Goal: Task Accomplishment & Management: Use online tool/utility

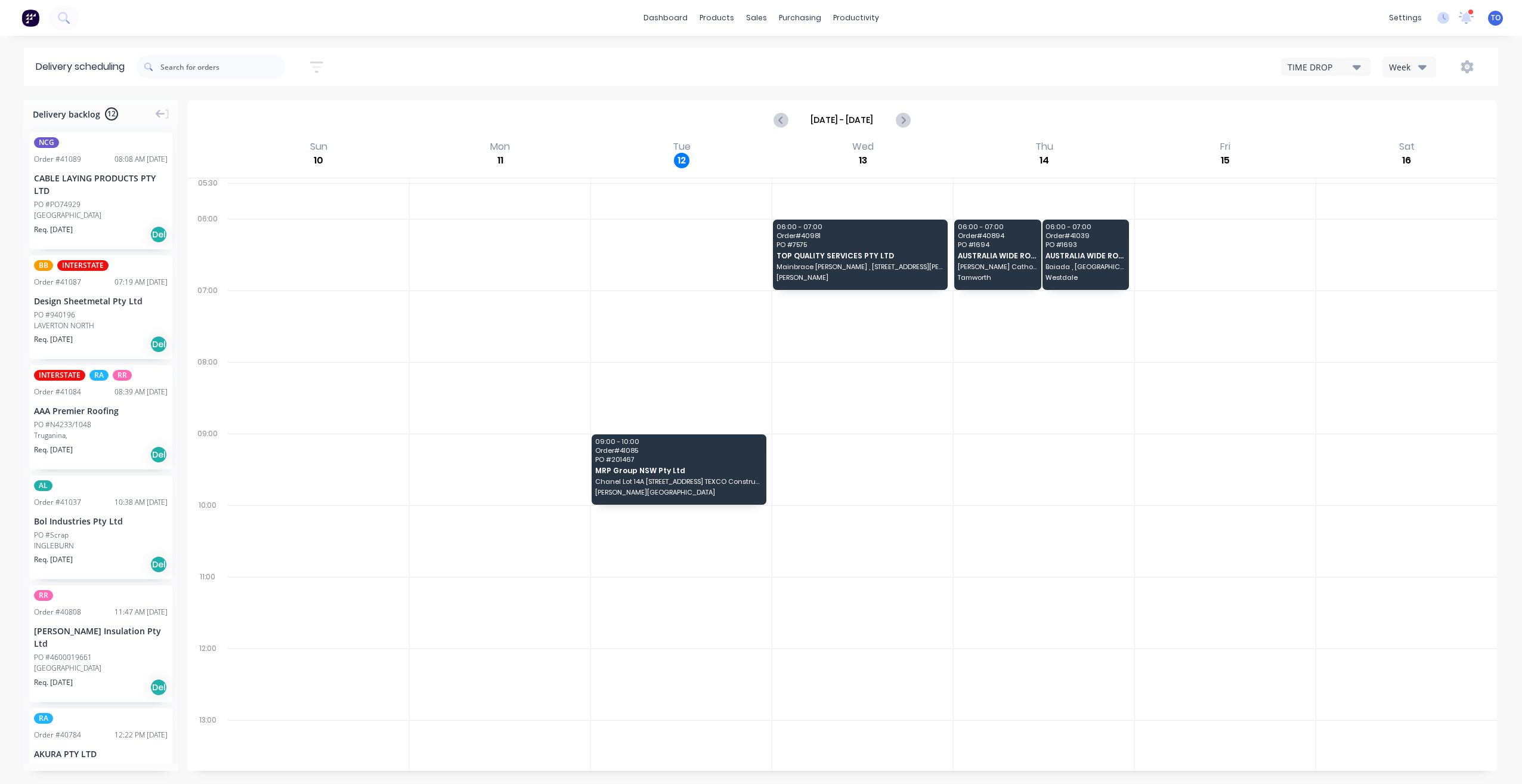
click at [1417, 69] on div "Week" at bounding box center [1406, 67] width 35 height 13
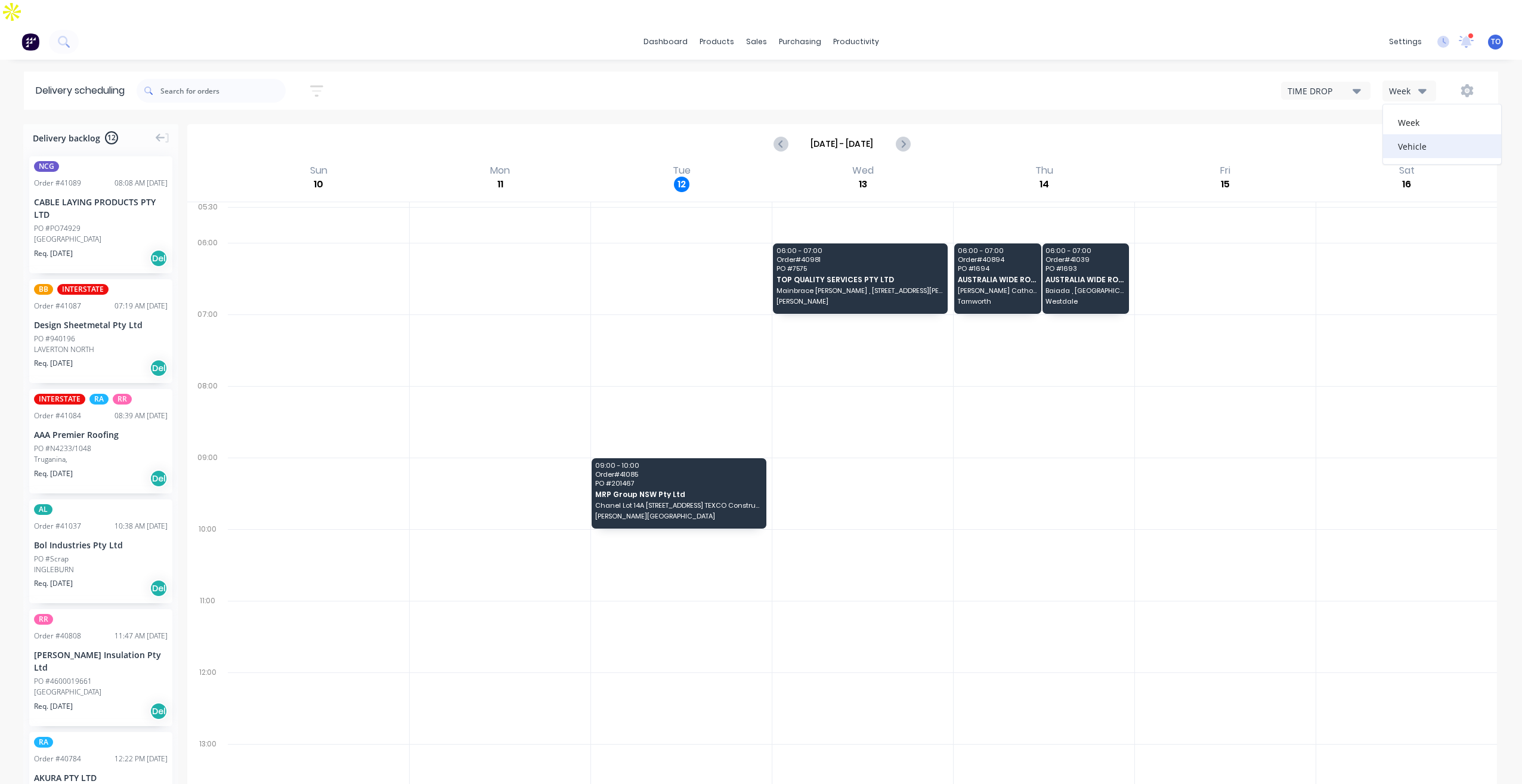
click at [1406, 134] on div "Vehicle" at bounding box center [1442, 146] width 118 height 24
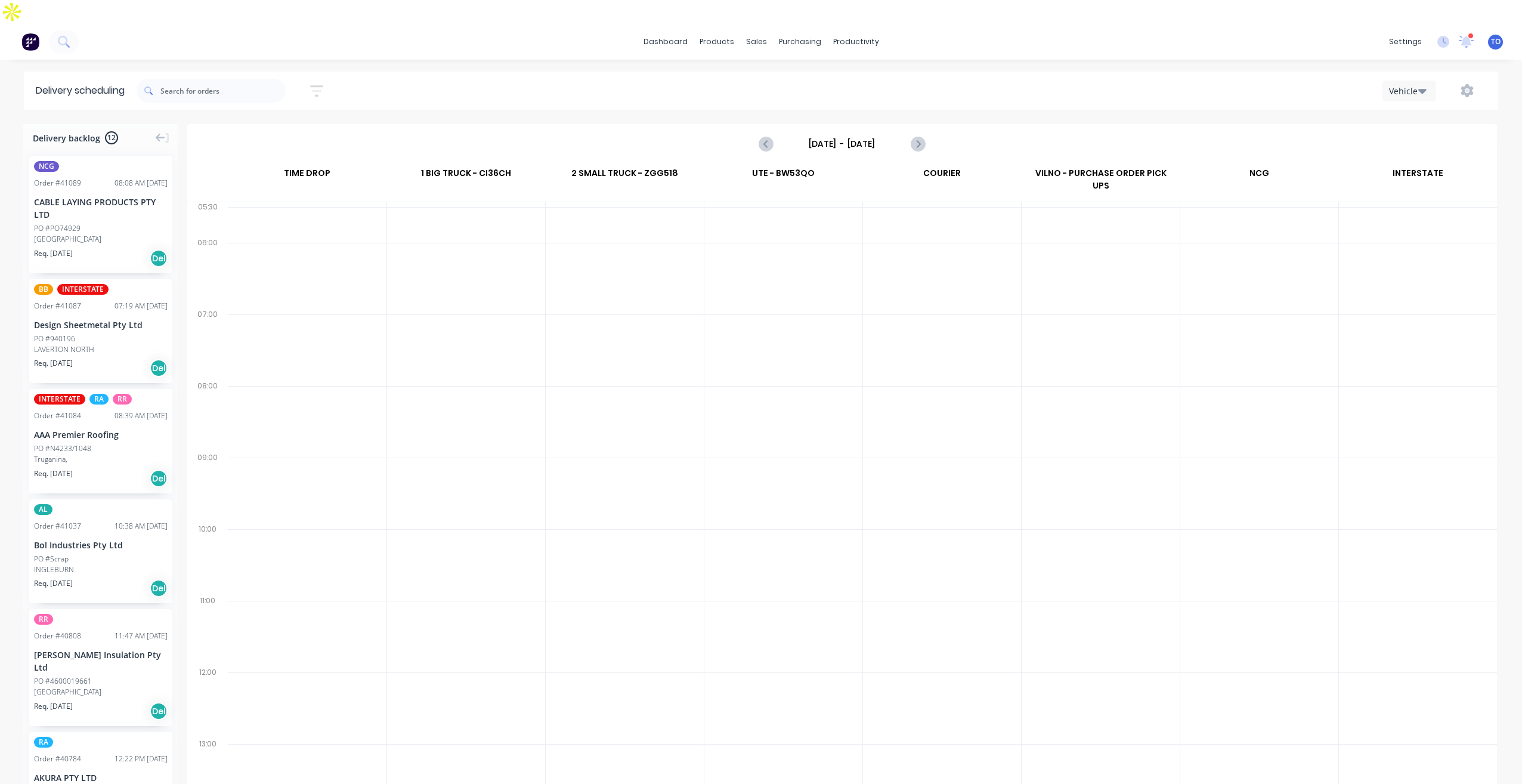
click at [852, 134] on input "[DATE] - [DATE]" at bounding box center [843, 143] width 118 height 18
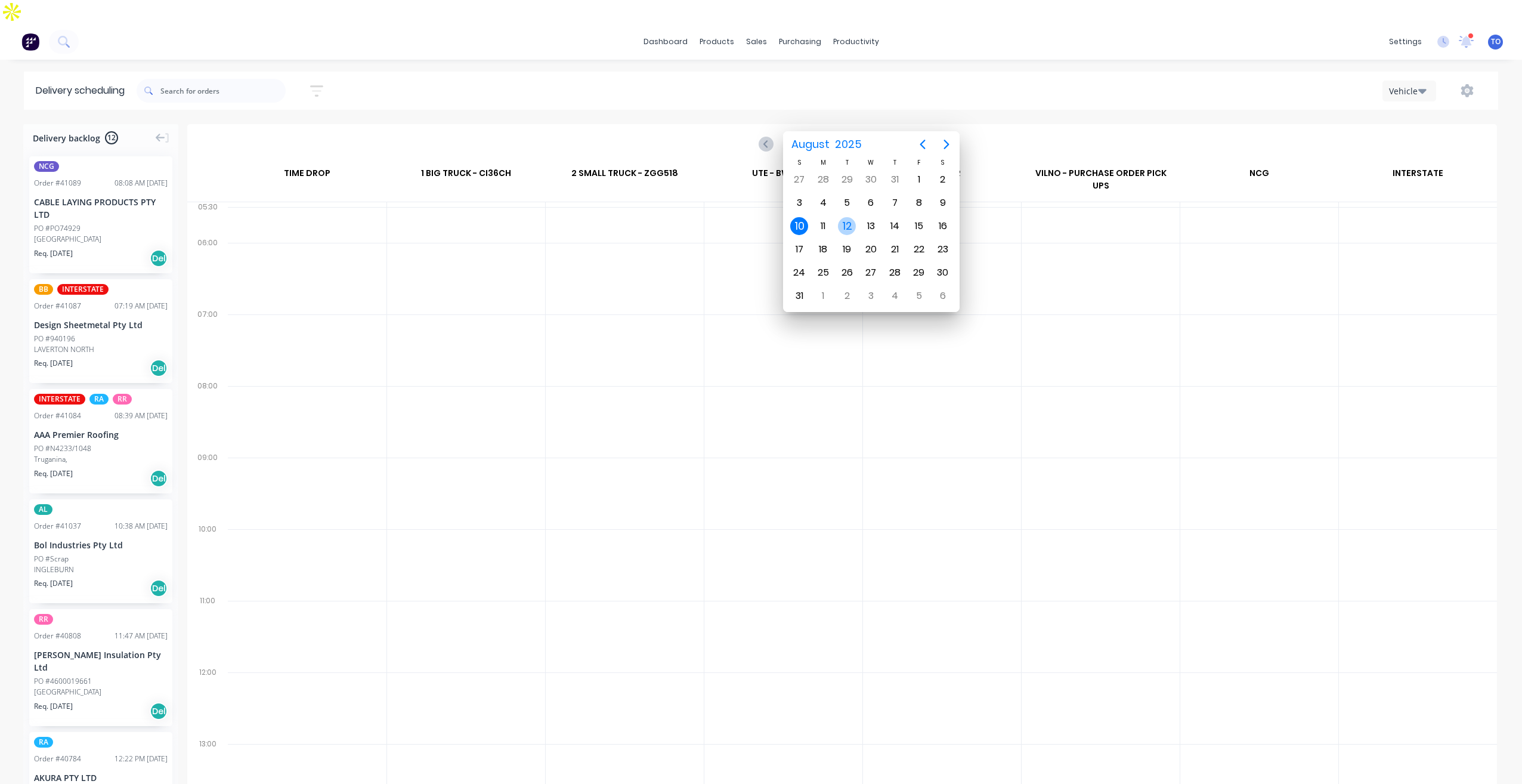
click at [847, 229] on div "12" at bounding box center [847, 226] width 18 height 18
type input "[DATE] - [DATE]"
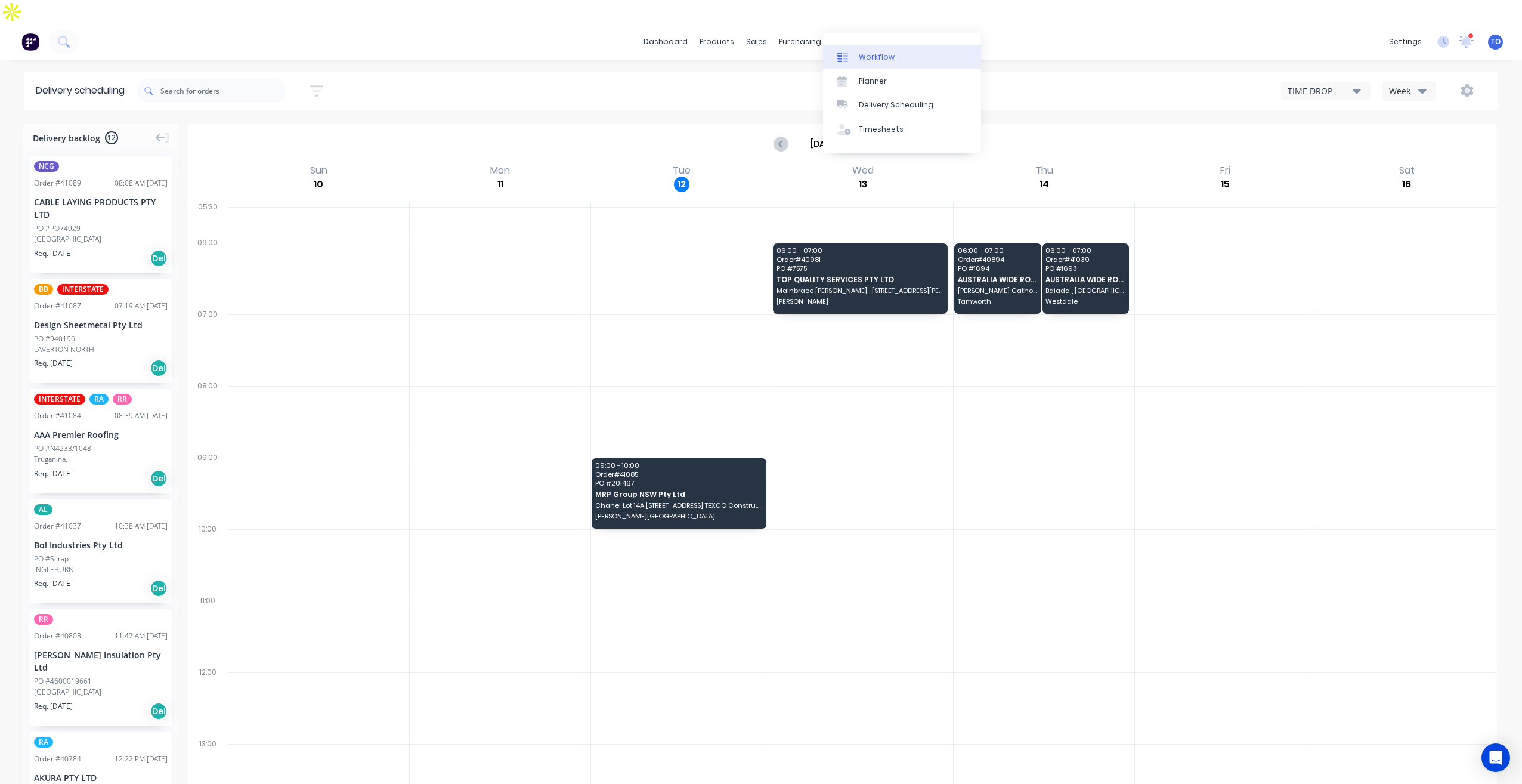
click at [878, 57] on div "Workflow" at bounding box center [876, 57] width 36 height 11
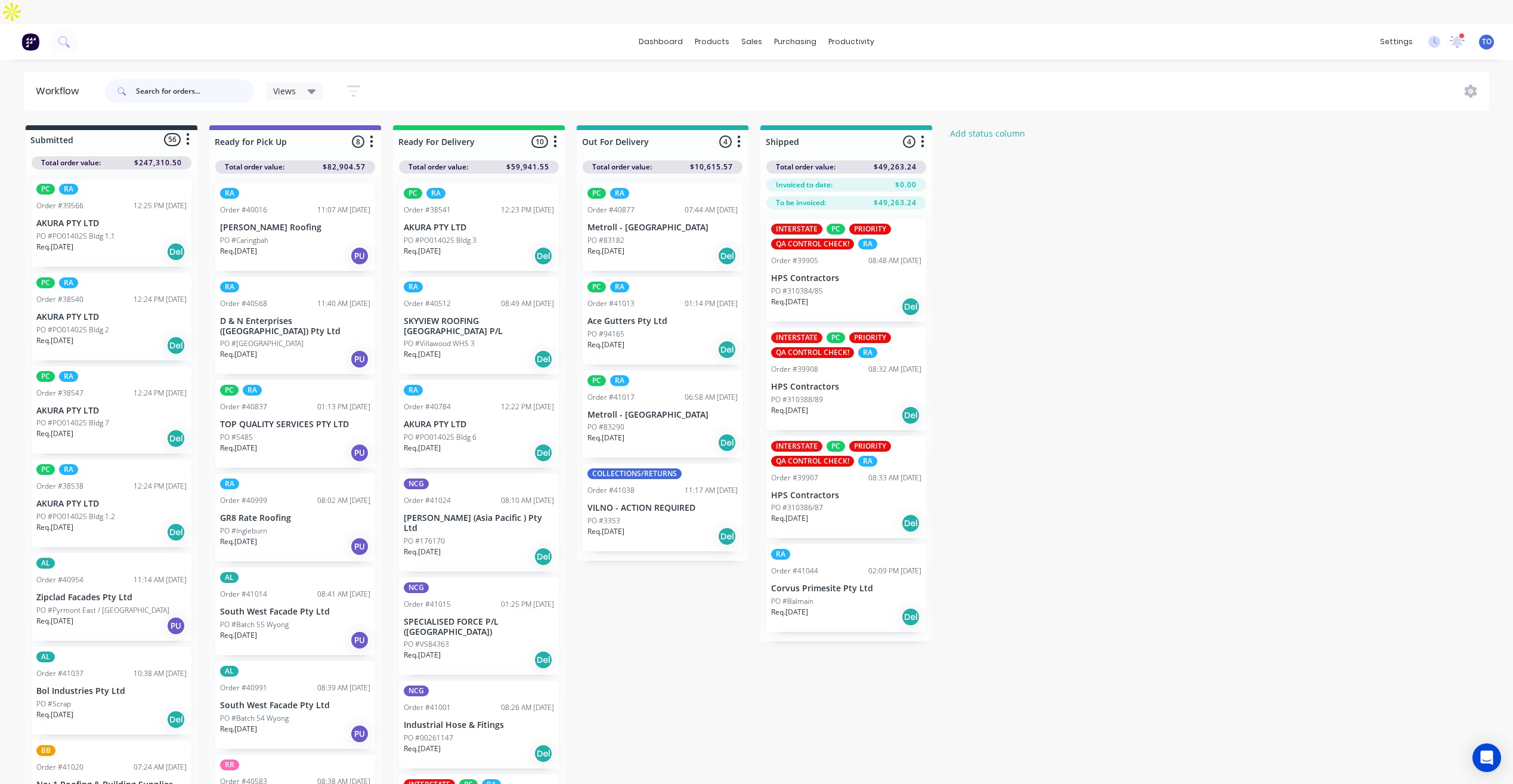
click at [187, 79] on input "text" at bounding box center [195, 91] width 118 height 24
click at [191, 79] on input "text" at bounding box center [195, 91] width 118 height 24
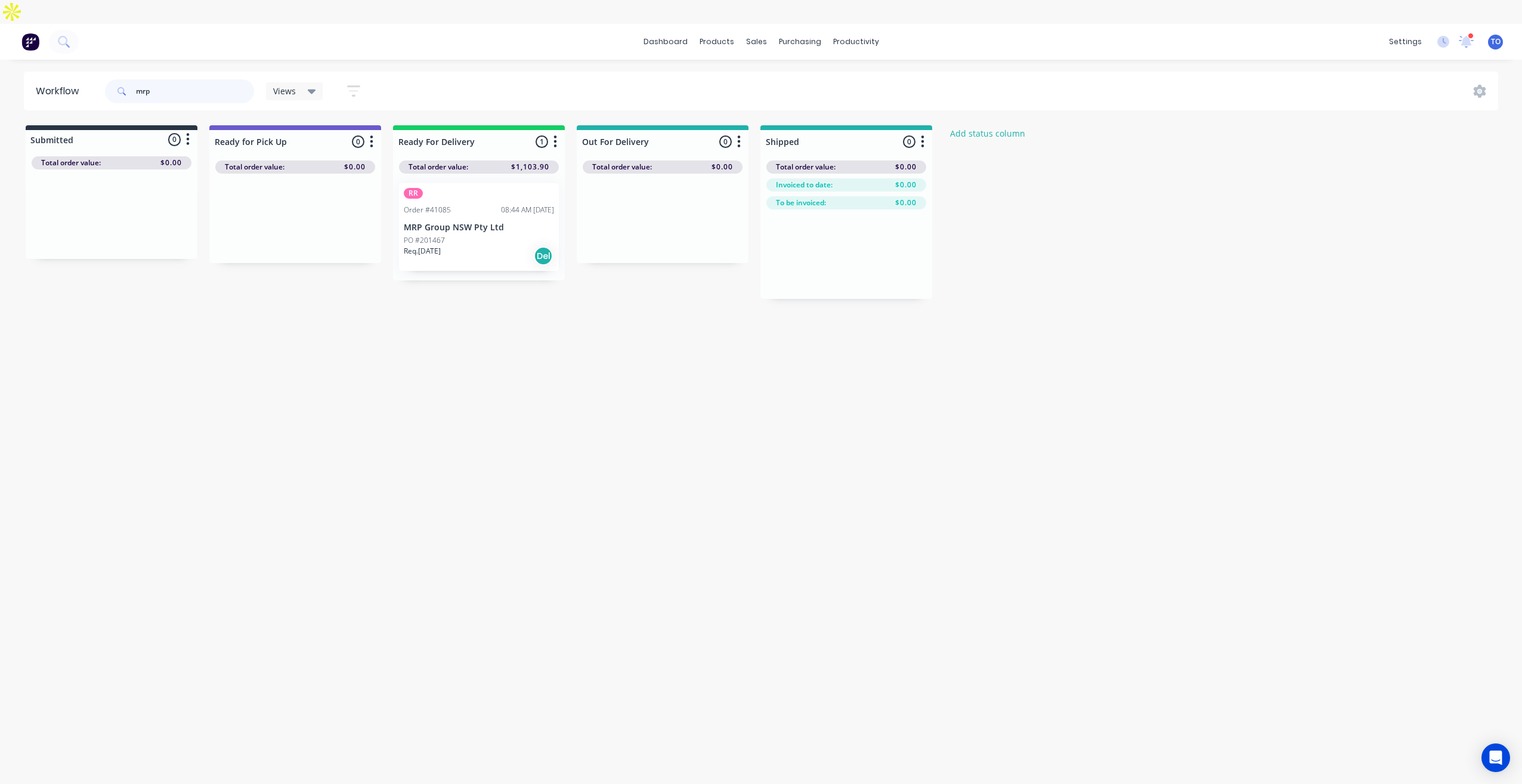
type input "mrp"
click at [446, 222] on p "MRP Group NSW Pty Ltd" at bounding box center [479, 228] width 151 height 10
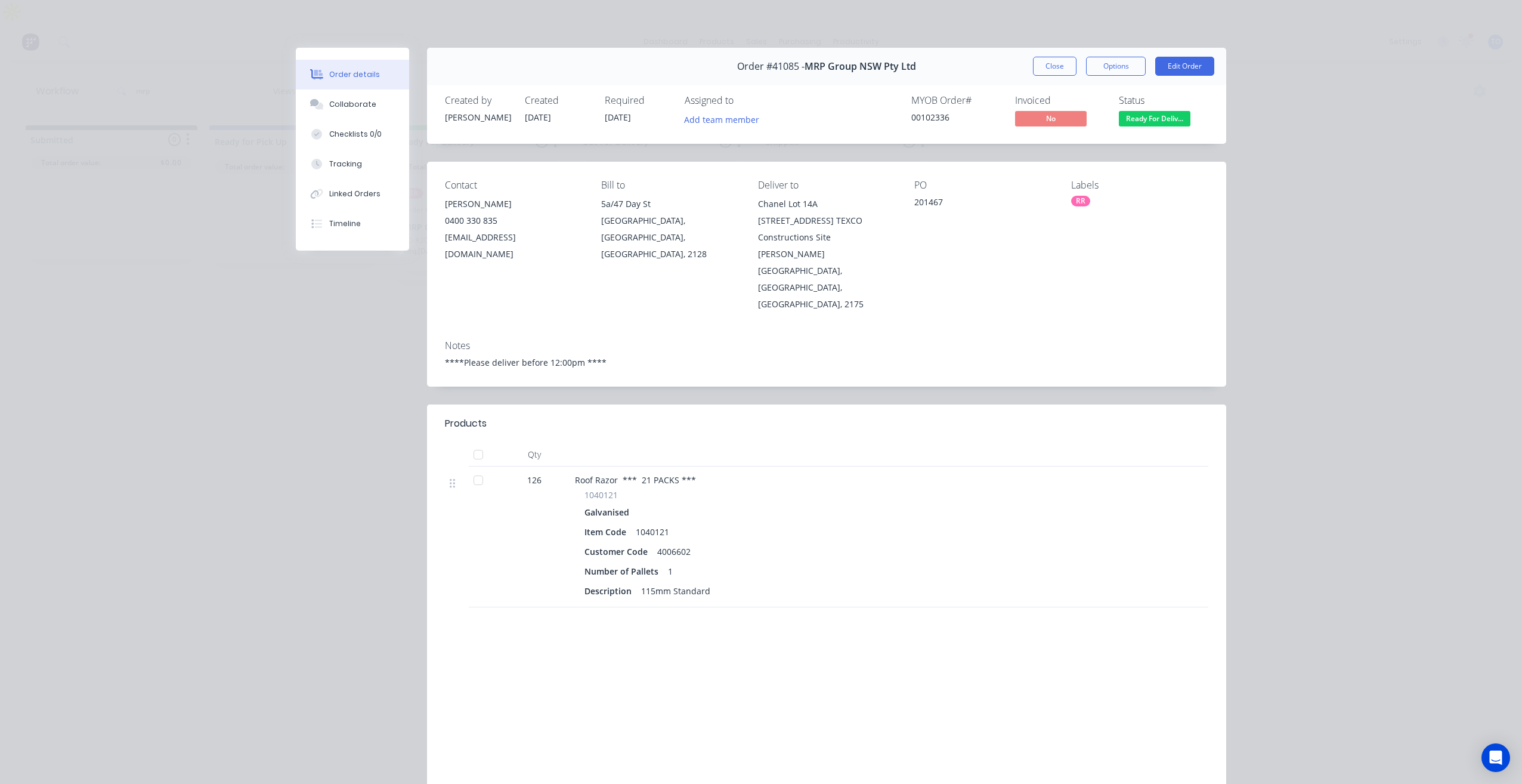
click at [1060, 64] on button "Close" at bounding box center [1054, 66] width 43 height 19
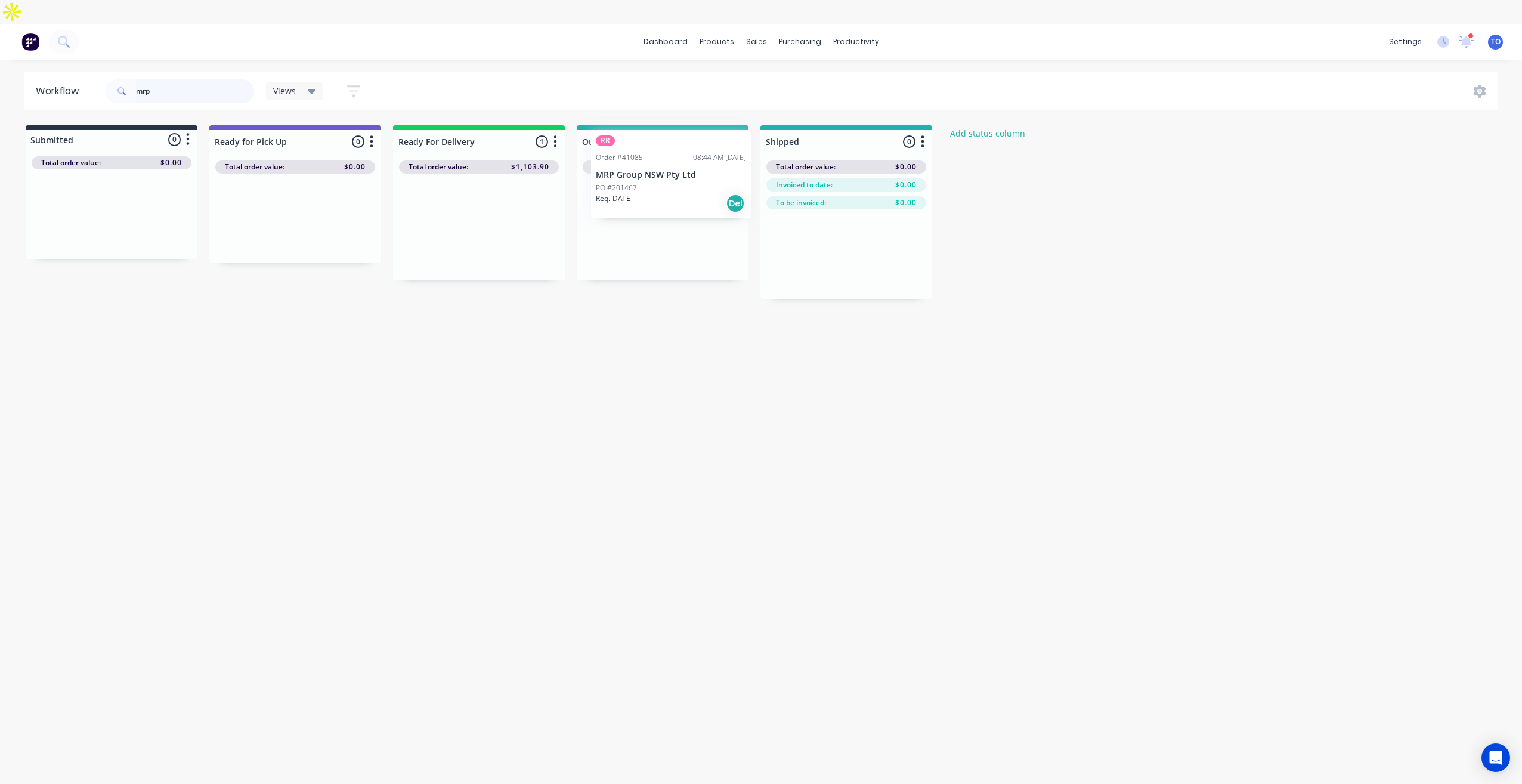
drag, startPoint x: 478, startPoint y: 210, endPoint x: 683, endPoint y: 186, distance: 206.4
click at [683, 186] on div "Submitted 0 Status colour #273444 hex #273444 Save Cancel Summaries Total order…" at bounding box center [640, 211] width 1298 height 173
click at [201, 79] on input "mrp" at bounding box center [195, 91] width 118 height 24
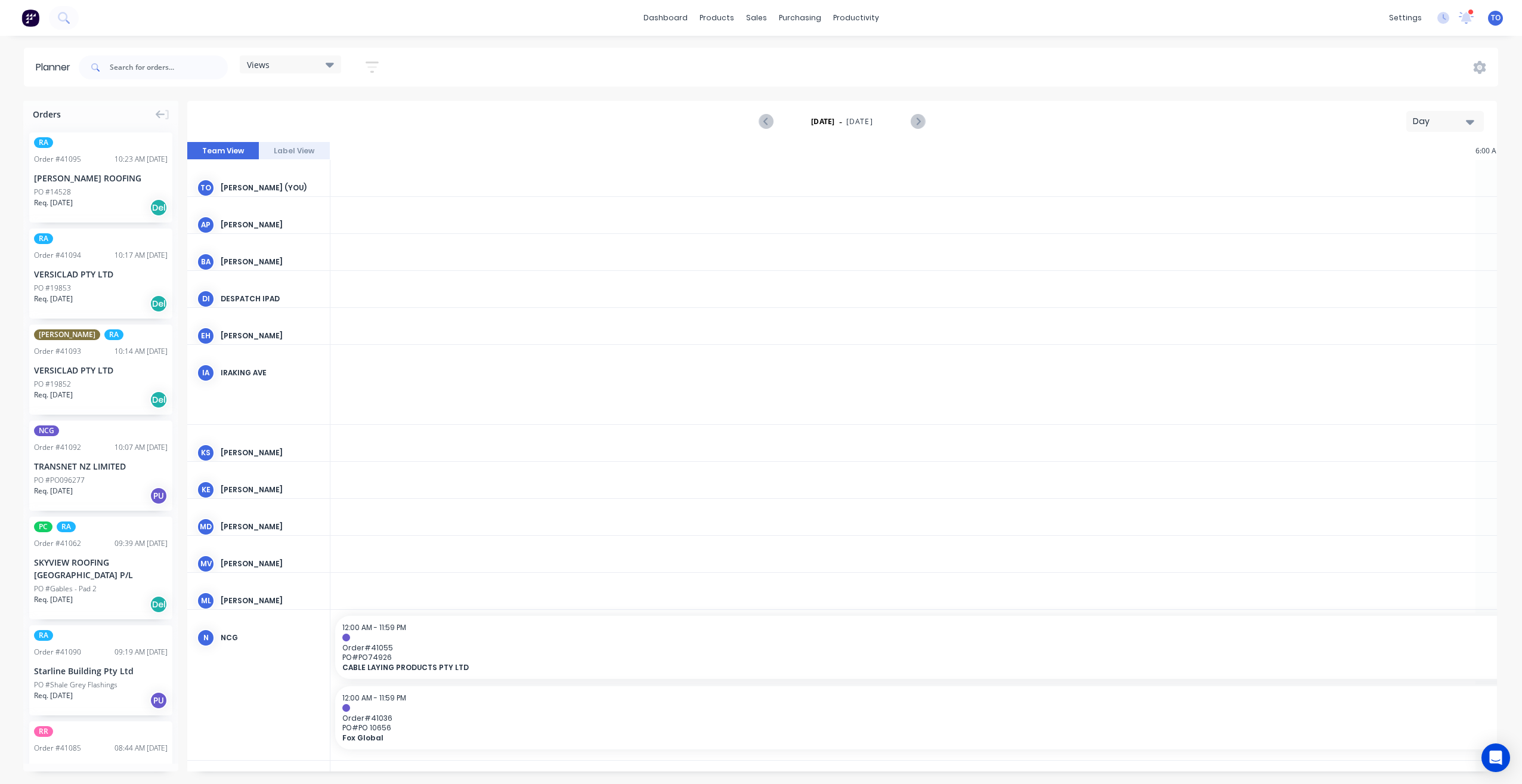
scroll to position [0, 1909]
click at [1428, 112] on button "Day" at bounding box center [1446, 121] width 78 height 21
click at [1428, 134] on div "Tuesday - 12/08/25 Day" at bounding box center [843, 122] width 1308 height 39
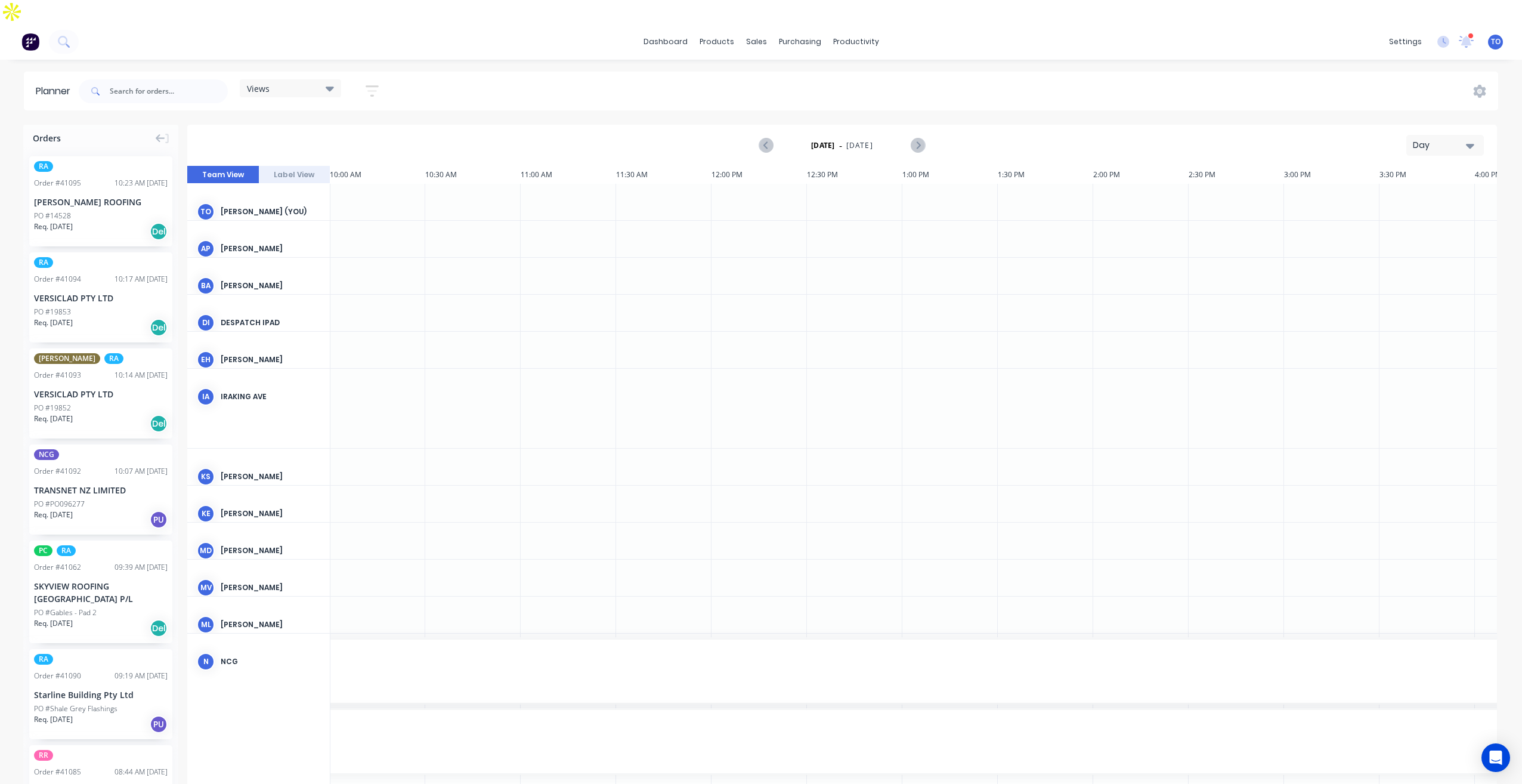
click at [1432, 134] on button "Day" at bounding box center [1446, 145] width 78 height 21
click at [1403, 189] on div "Week" at bounding box center [1424, 201] width 118 height 24
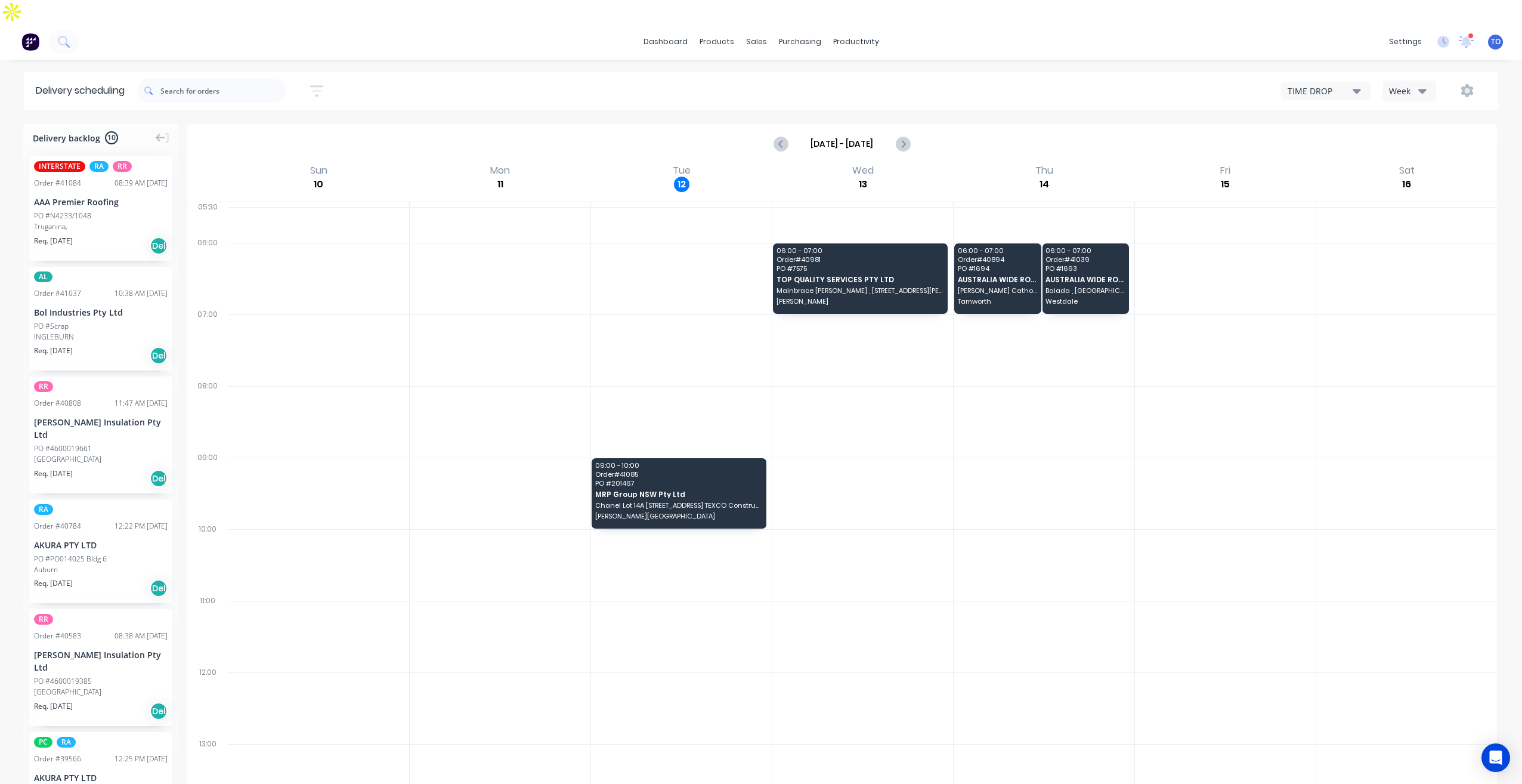
click at [1424, 84] on icon "button" at bounding box center [1423, 90] width 8 height 14
click at [1414, 134] on div "Vehicle" at bounding box center [1442, 146] width 118 height 24
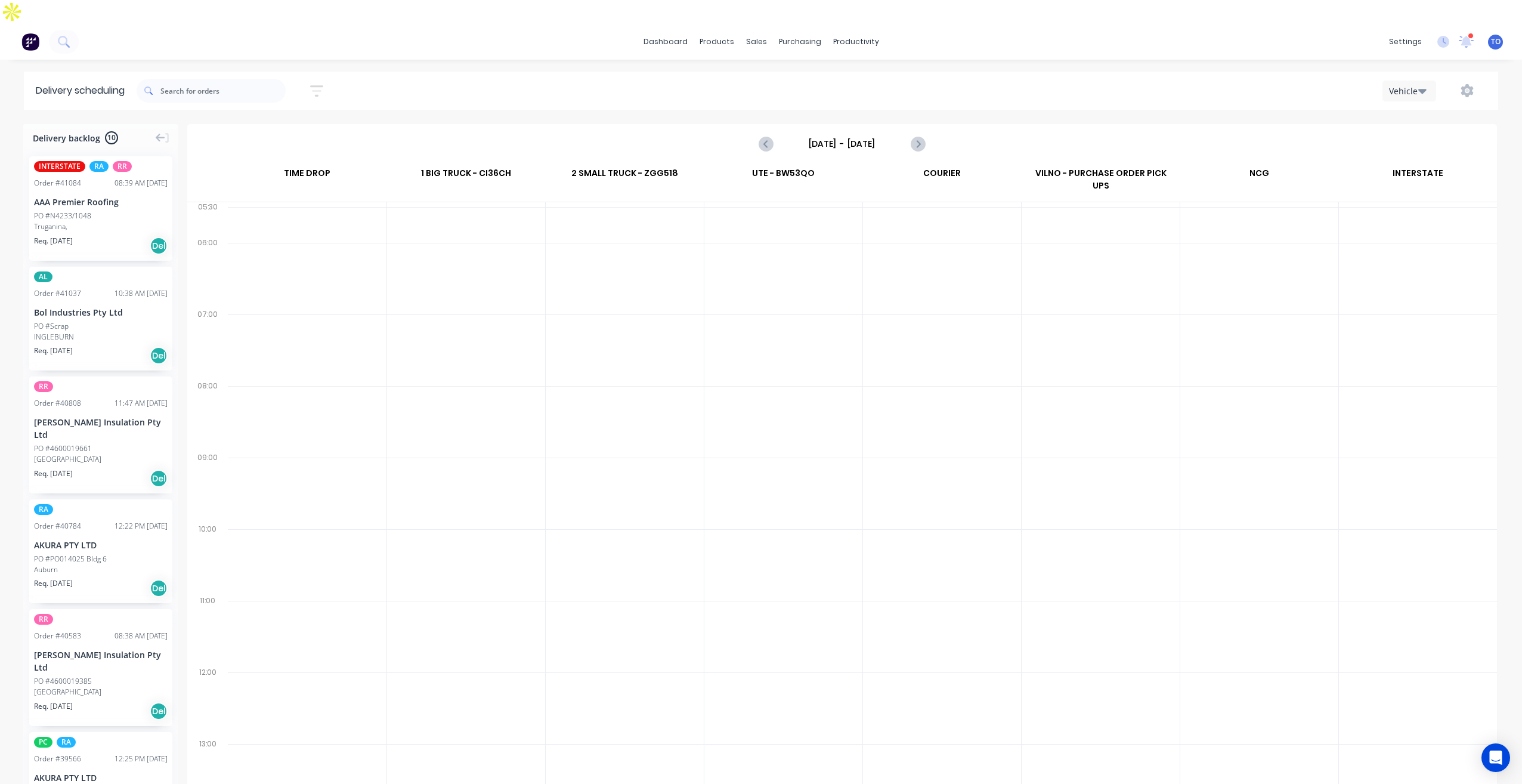
click at [1410, 85] on div "Vehicle" at bounding box center [1406, 90] width 35 height 13
click at [1412, 134] on div "Vehicle" at bounding box center [1442, 146] width 118 height 24
click at [832, 134] on input "[DATE] - [DATE]" at bounding box center [843, 143] width 118 height 18
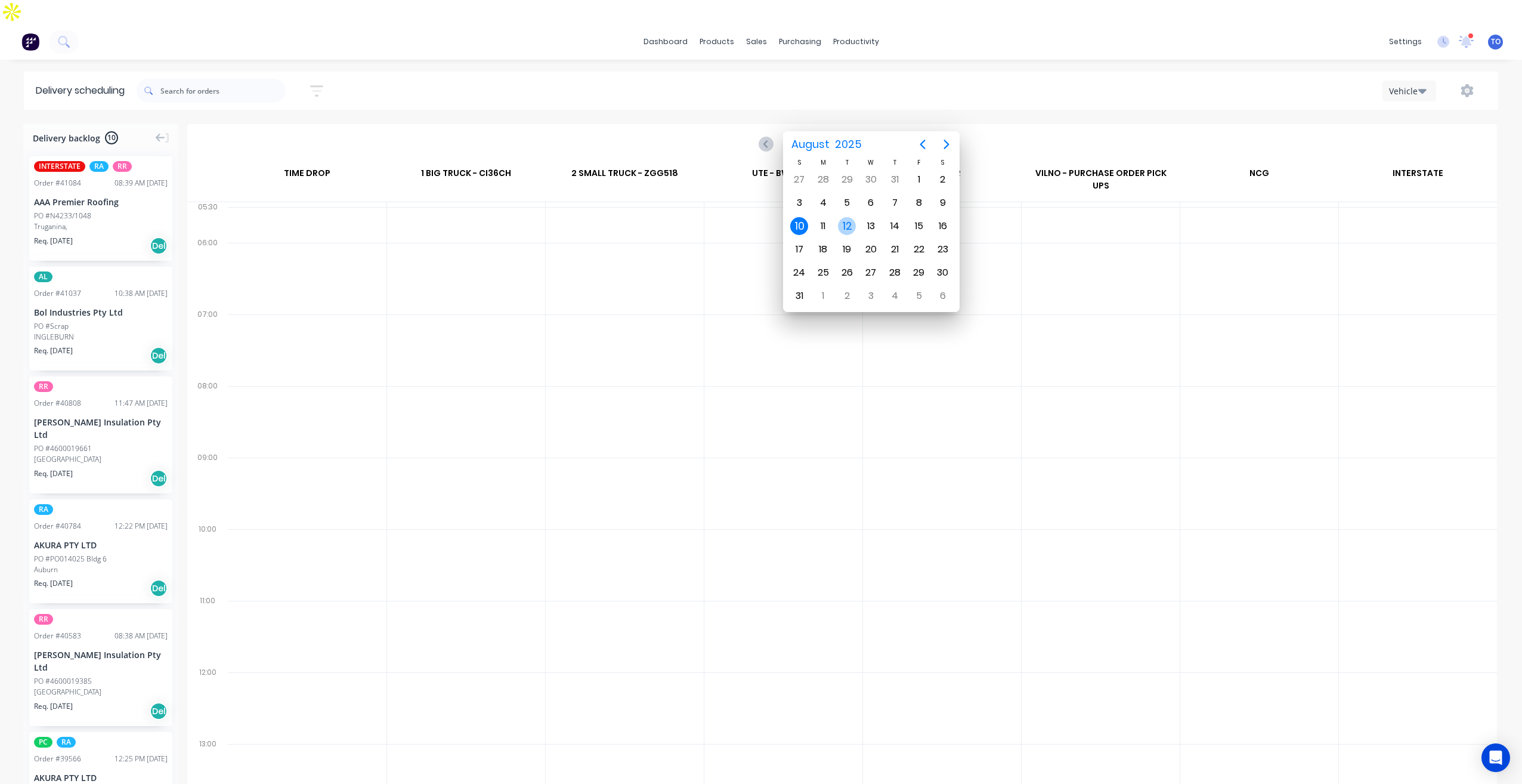
click at [853, 228] on div "12" at bounding box center [847, 226] width 18 height 18
type input "[DATE] - [DATE]"
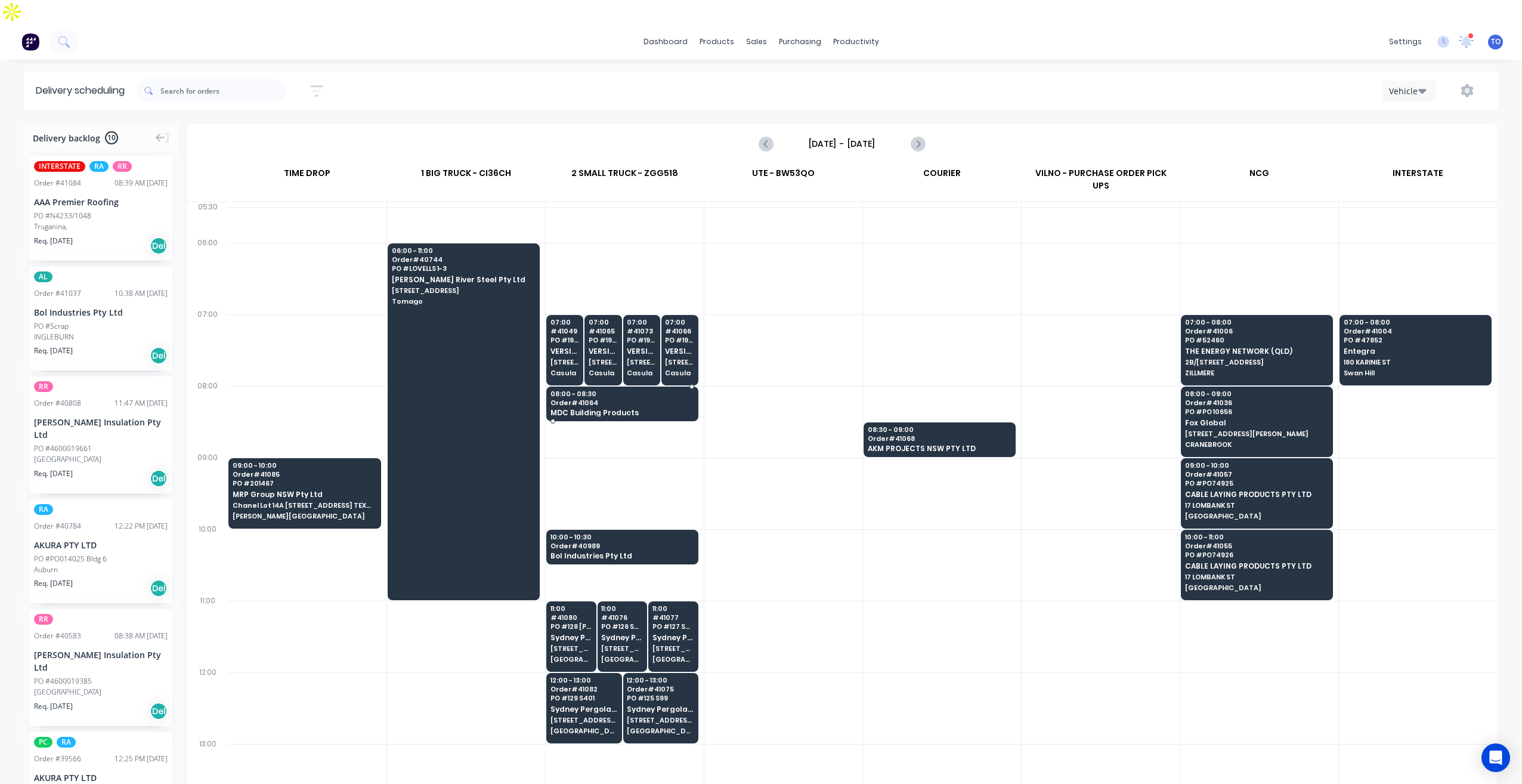
click at [676, 399] on span "Order # 41064" at bounding box center [622, 403] width 143 height 7
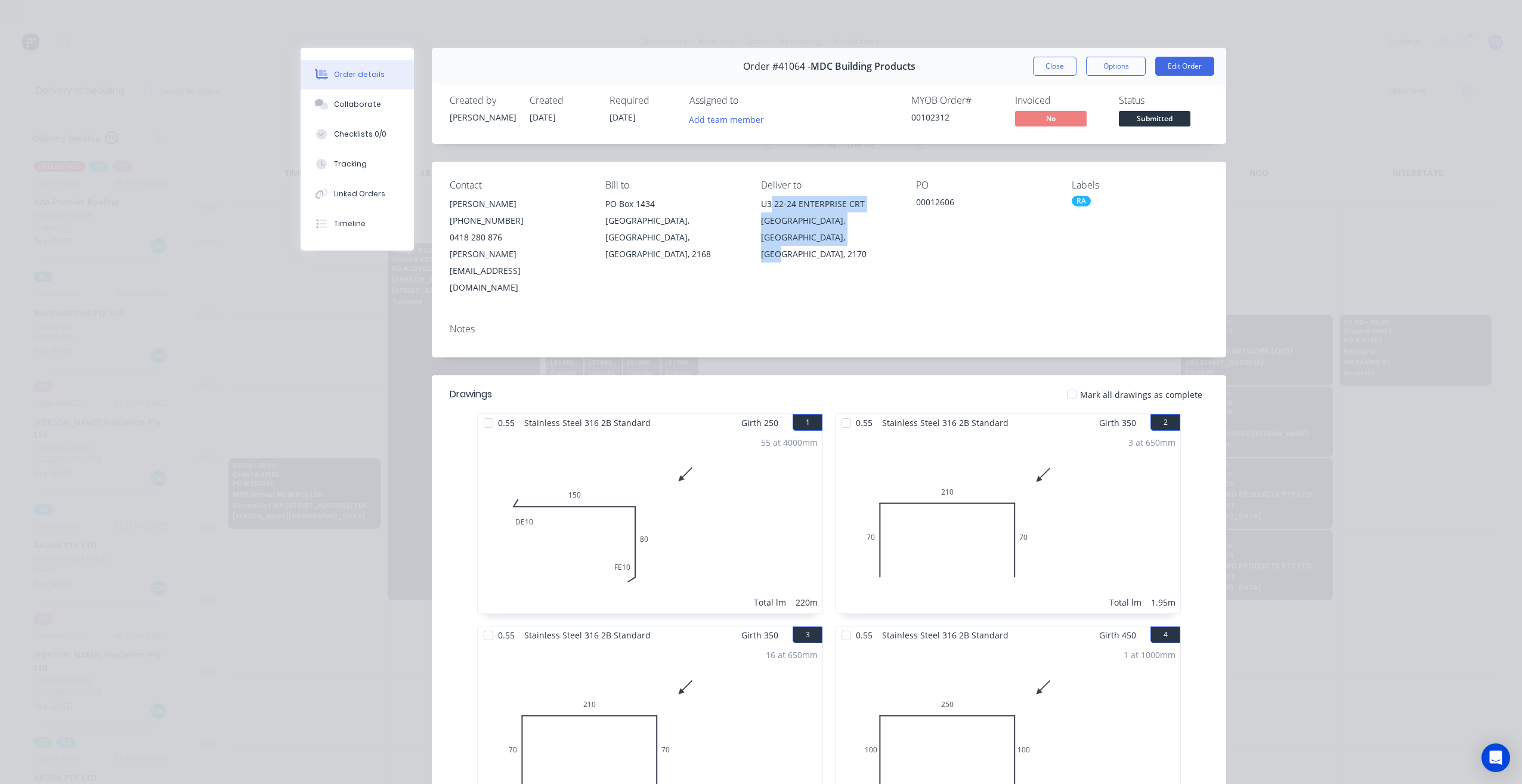
drag, startPoint x: 767, startPoint y: 203, endPoint x: 817, endPoint y: 245, distance: 65.3
click at [817, 245] on div "U3 22-24 ENTERPRISE CRT PRESTONS, [GEOGRAPHIC_DATA], [GEOGRAPHIC_DATA], 2170" at bounding box center [829, 228] width 136 height 67
copy div "[STREET_ADDRESS]"
click at [1040, 63] on button "Close" at bounding box center [1054, 66] width 43 height 19
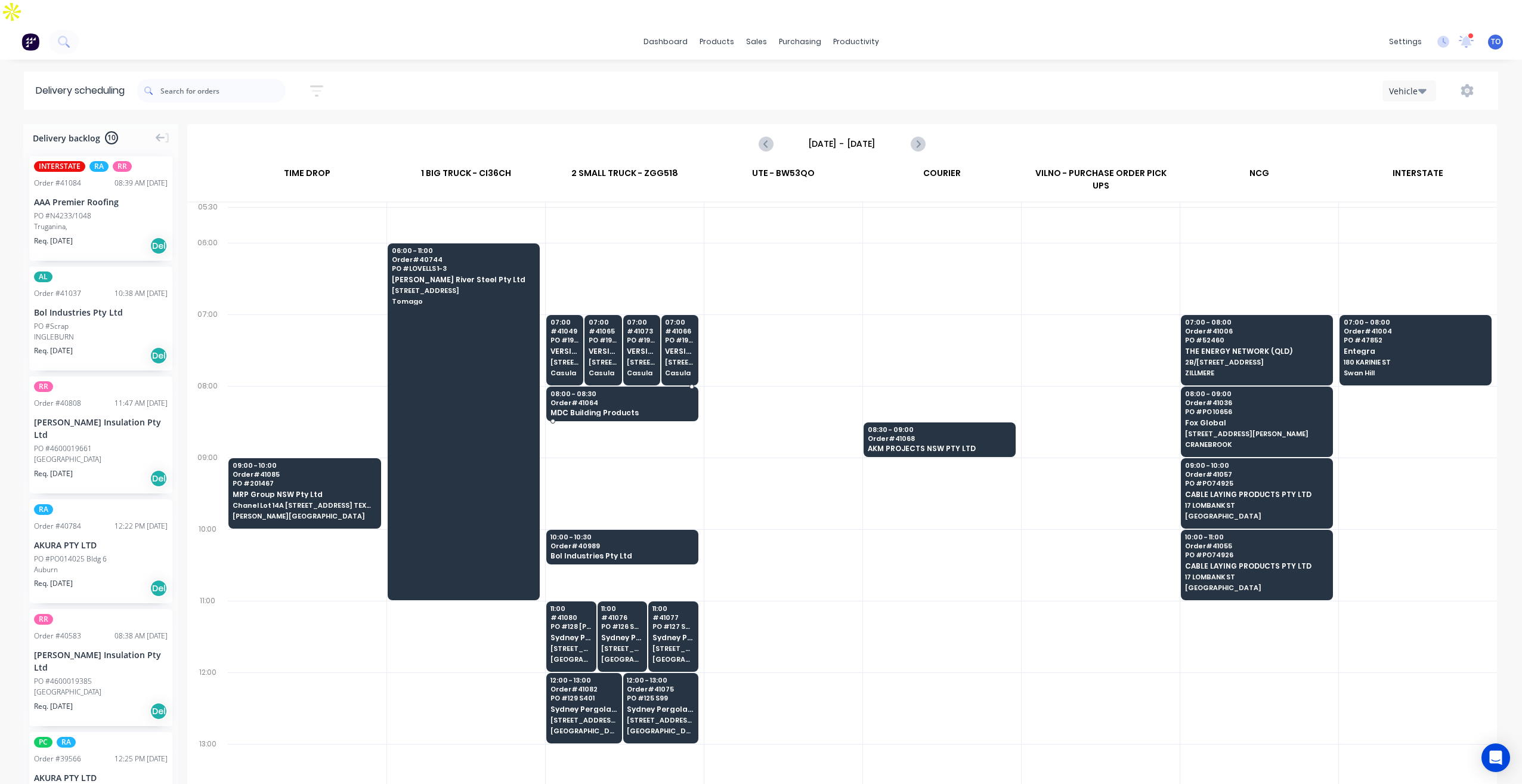
click at [622, 399] on span "Order # 41064" at bounding box center [622, 403] width 143 height 7
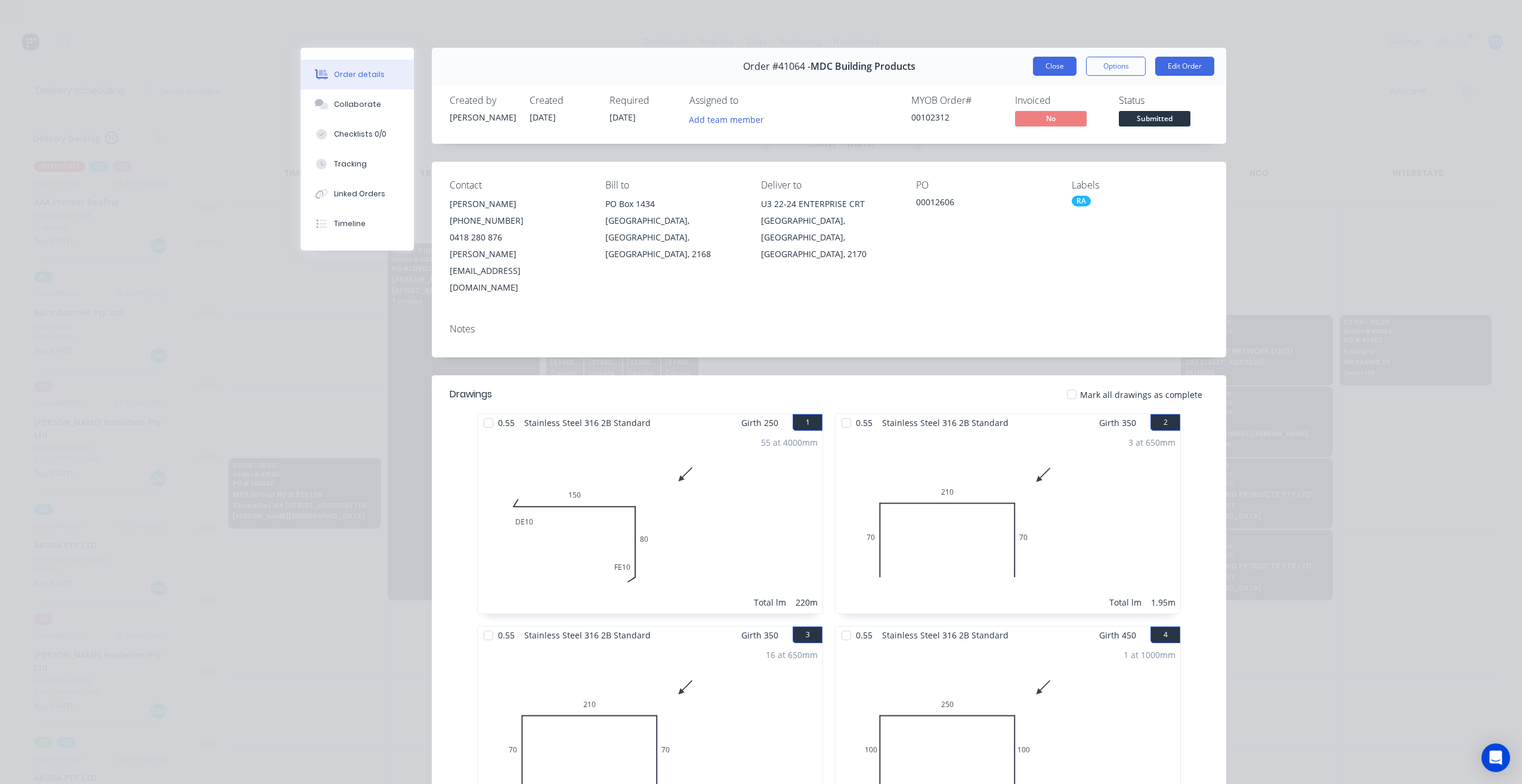
click at [1041, 69] on button "Close" at bounding box center [1054, 66] width 43 height 19
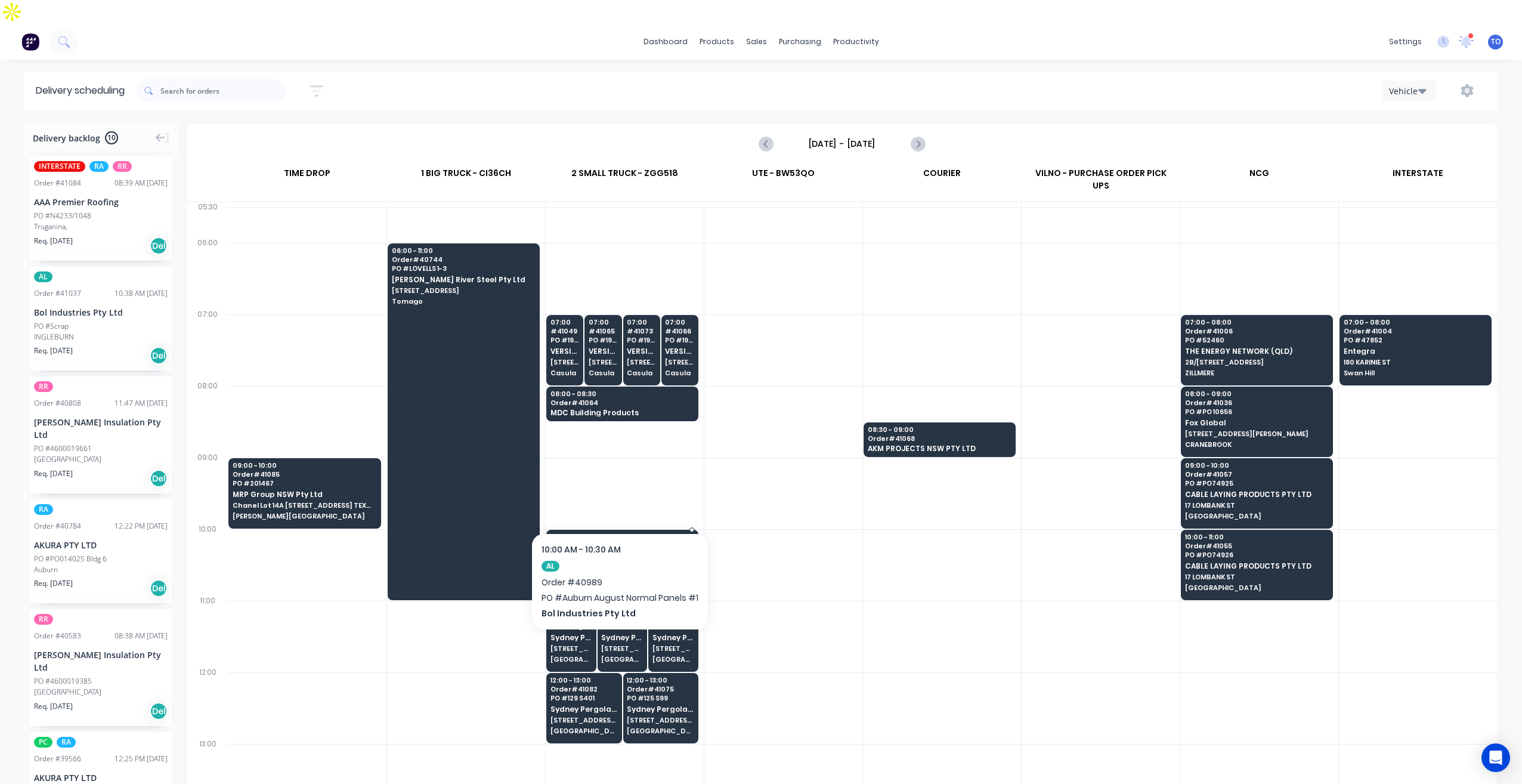
click at [657, 542] on span "Order # 40989" at bounding box center [622, 546] width 143 height 7
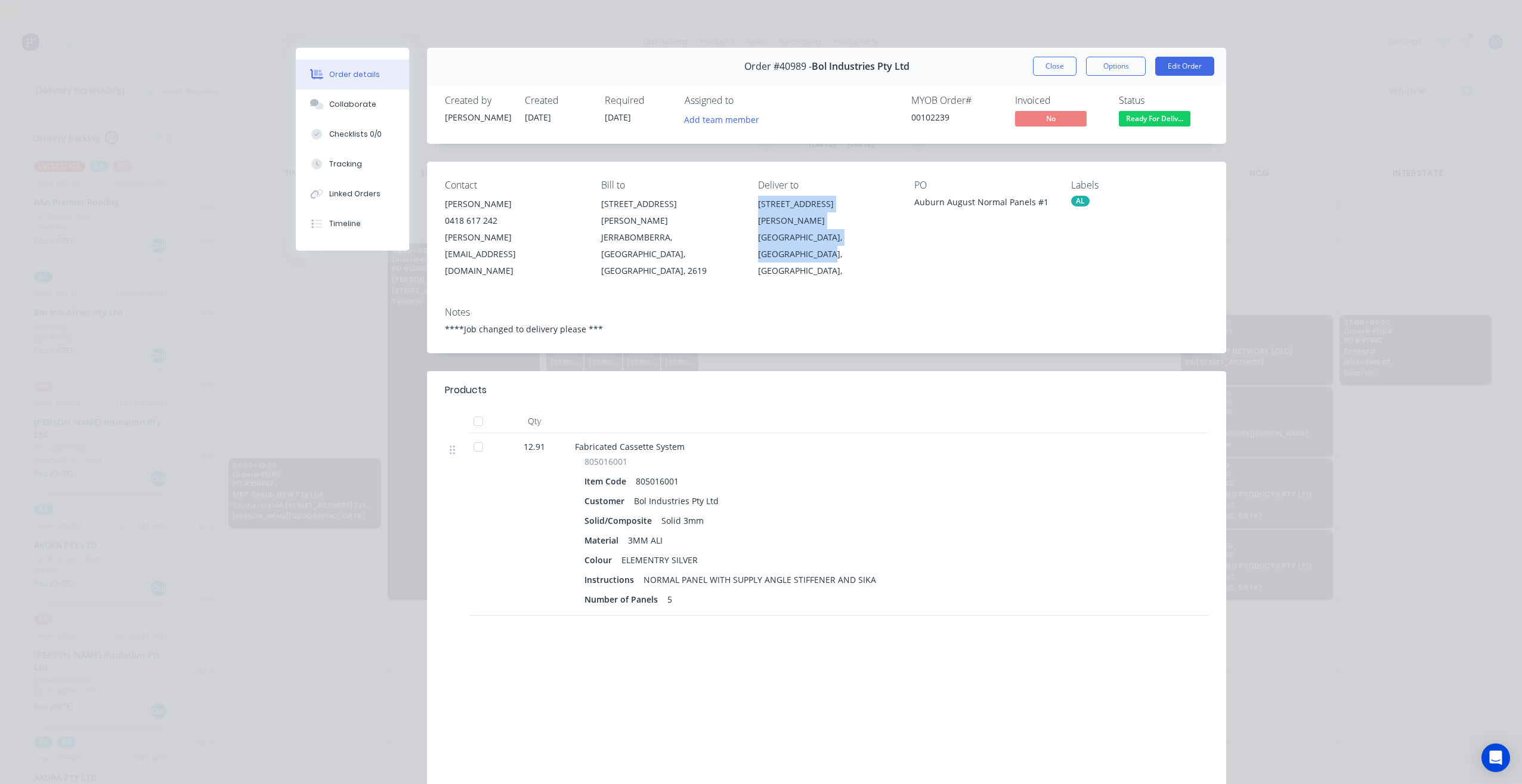
drag, startPoint x: 791, startPoint y: 239, endPoint x: 747, endPoint y: 206, distance: 55.0
click at [747, 206] on div "Contact [PERSON_NAME] 0418 617 242 [PERSON_NAME][EMAIL_ADDRESS][DOMAIN_NAME] Bi…" at bounding box center [827, 229] width 799 height 135
copy div "[STREET_ADDRESS][PERSON_NAME],"
click at [1041, 75] on button "Close" at bounding box center [1054, 66] width 43 height 19
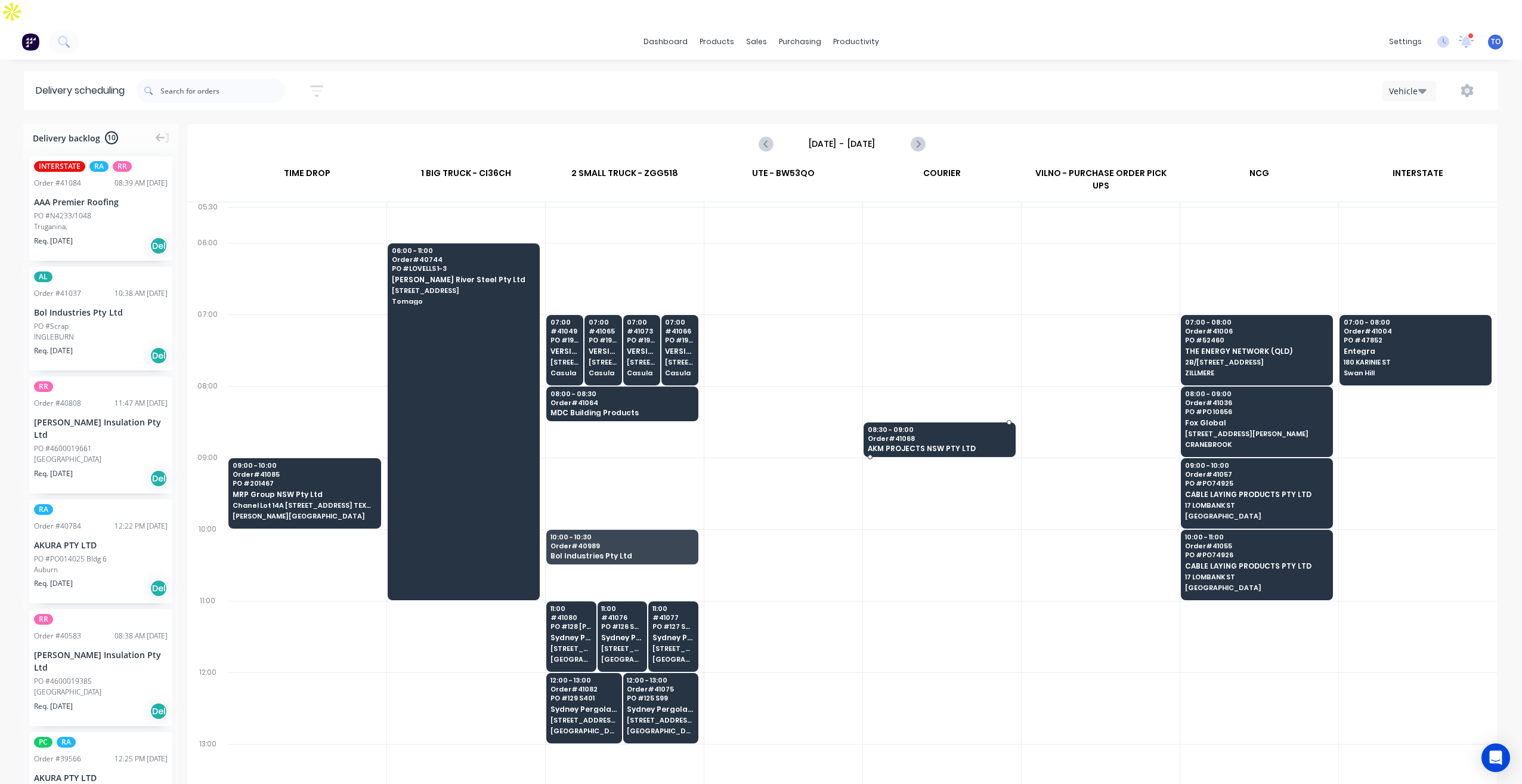
click at [961, 435] on span "Order # 41068" at bounding box center [939, 438] width 143 height 7
